Goal: Find contact information: Find contact information

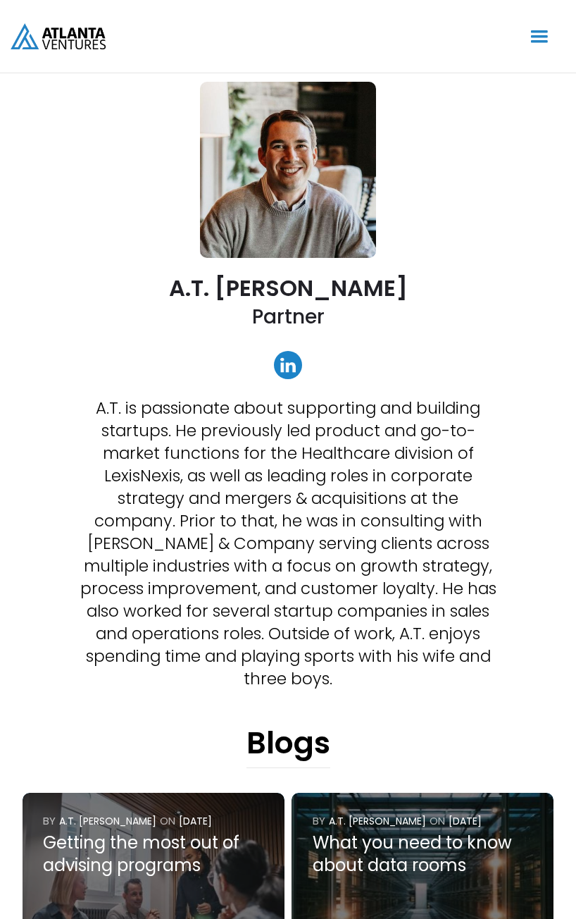
scroll to position [70, 0]
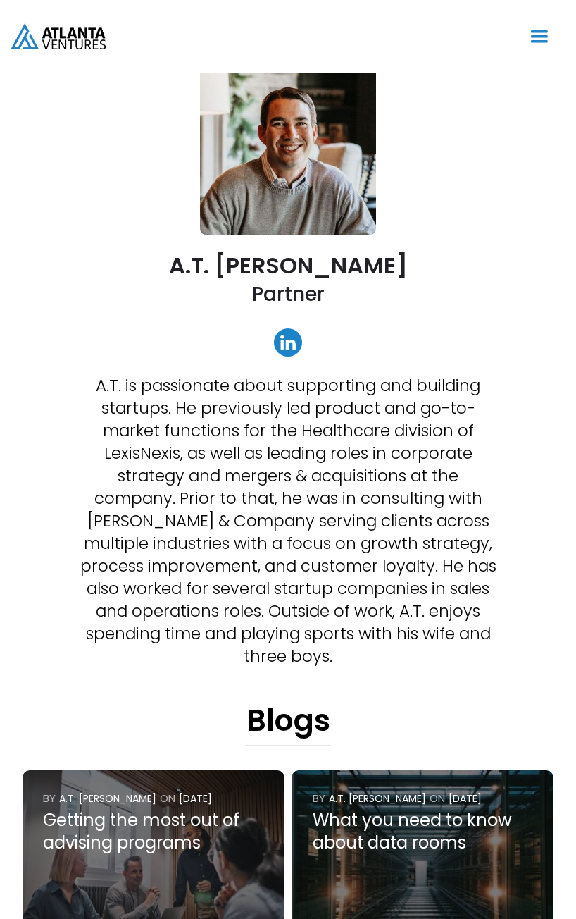
drag, startPoint x: 227, startPoint y: 409, endPoint x: 220, endPoint y: 406, distance: 7.9
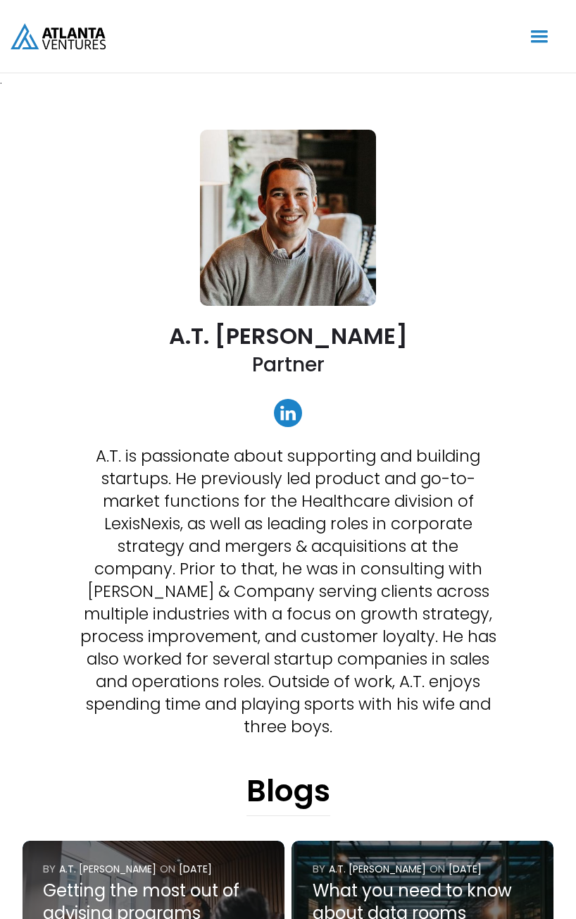
drag, startPoint x: 0, startPoint y: 0, endPoint x: 285, endPoint y: 414, distance: 502.8
click at [285, 414] on link at bounding box center [288, 413] width 28 height 28
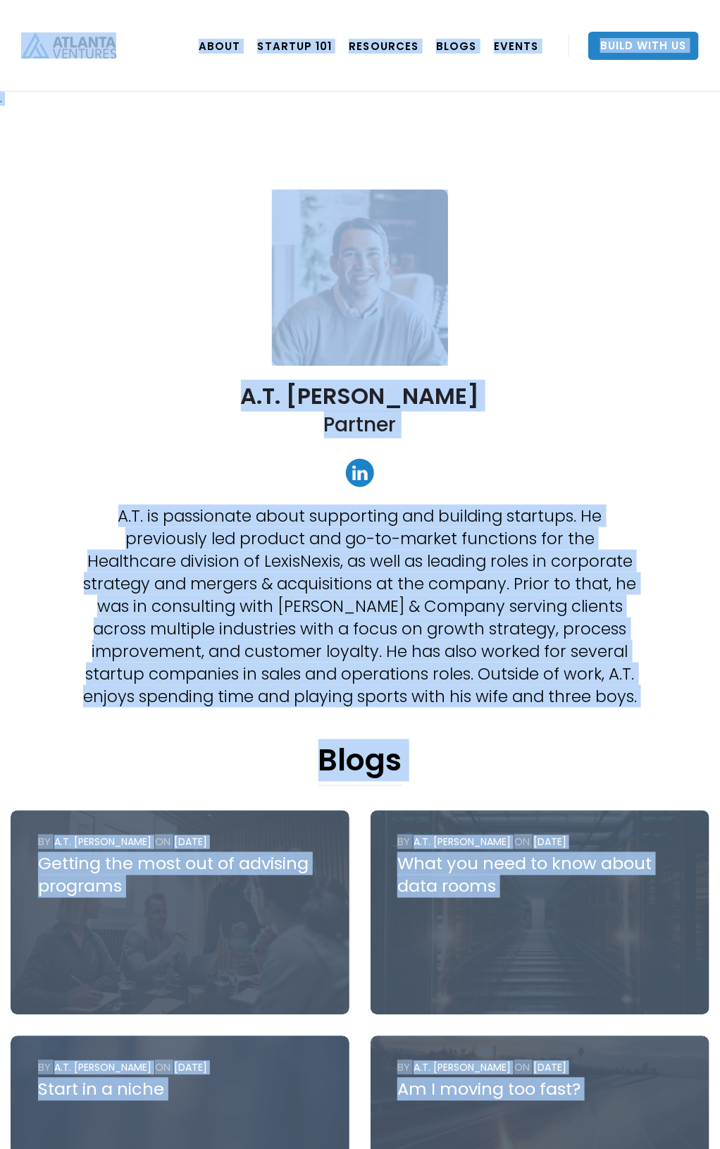
click at [398, 564] on p "A.T. is passionate about supporting and building startups. He previously led pr…" at bounding box center [359, 606] width 559 height 203
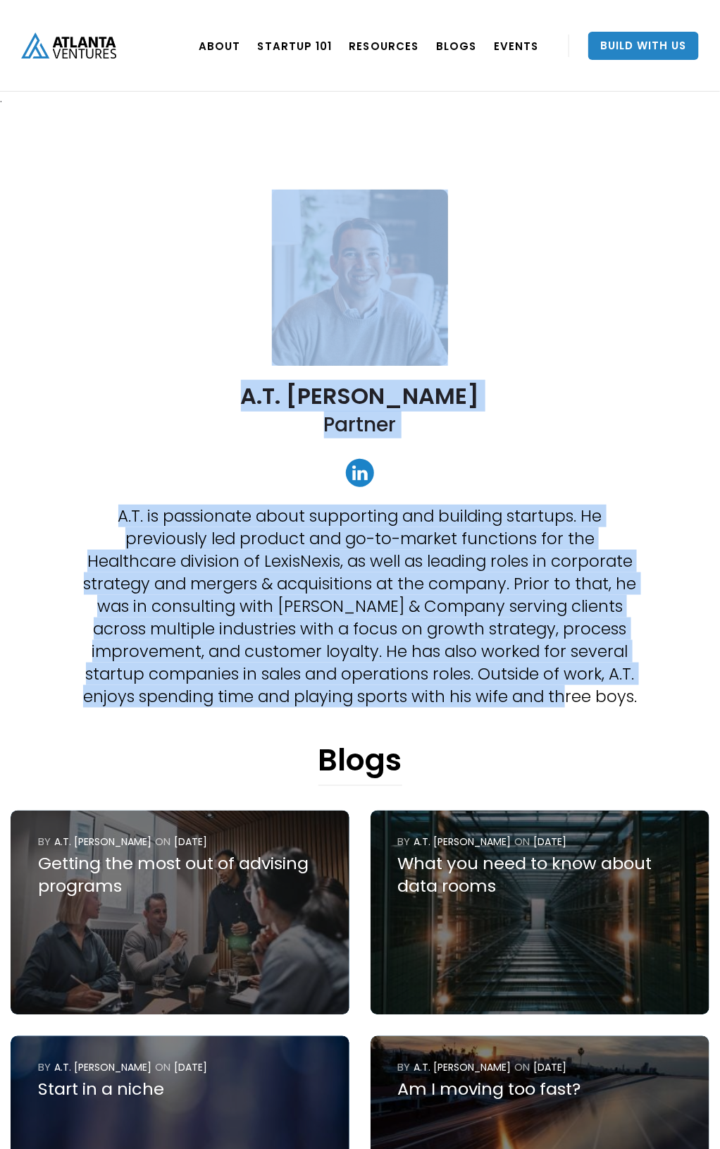
drag, startPoint x: 642, startPoint y: 698, endPoint x: 247, endPoint y: 278, distance: 576.3
copy div "A.T. [PERSON_NAME] Partner A.T. is passionate about supporting and building sta…"
